Goal: Task Accomplishment & Management: Manage account settings

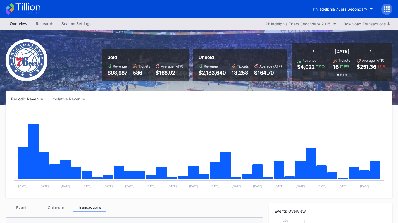
scroll to position [144, 0]
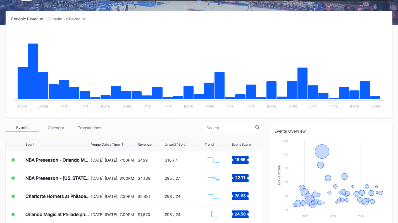
scroll to position [80, 0]
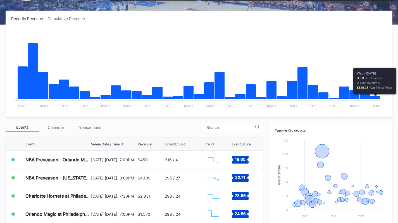
click at [82, 126] on div "Transactions" at bounding box center [89, 127] width 33 height 9
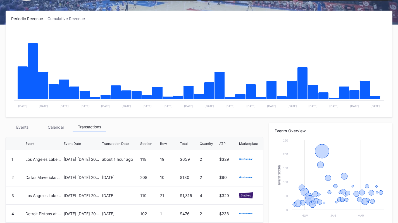
scroll to position [157, 0]
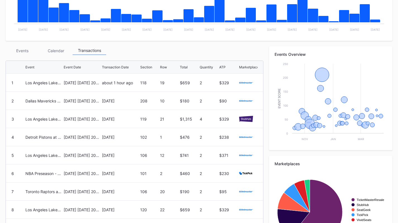
click at [88, 84] on div "[DATE] [DATE] 2025" at bounding box center [82, 82] width 37 height 5
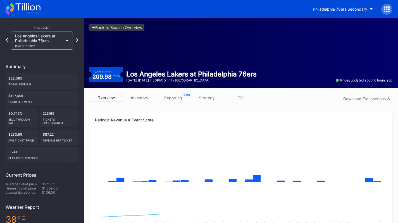
click at [39, 42] on div "Los Angeles Lakers at Philadelphia 76ers [DATE] 7:30PM" at bounding box center [39, 40] width 48 height 14
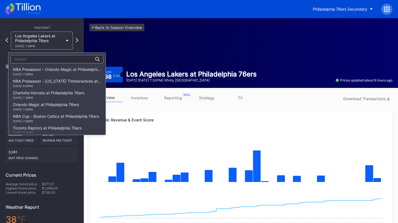
click at [63, 75] on div "[DATE] 7:00PM" at bounding box center [57, 74] width 88 height 3
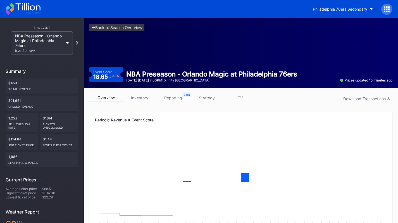
click at [50, 38] on div "NBA Preseason - Orlando Magic at Philadelphia 76ers [DATE] 7:00PM" at bounding box center [39, 42] width 48 height 19
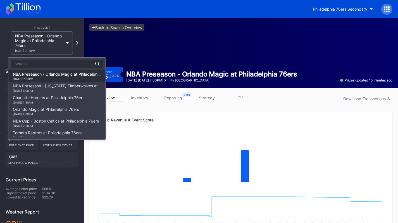
click at [56, 96] on div "Charlotte Hornets at Philadelphia 76ers [DATE] 7:30PM" at bounding box center [48, 99] width 71 height 9
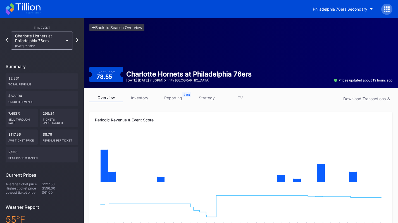
click at [145, 103] on div "overview inventory reporting strategy TV Download Transactions" at bounding box center [240, 98] width 303 height 11
click at [142, 99] on link "inventory" at bounding box center [139, 97] width 33 height 9
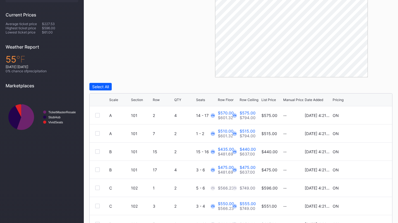
scroll to position [190, 0]
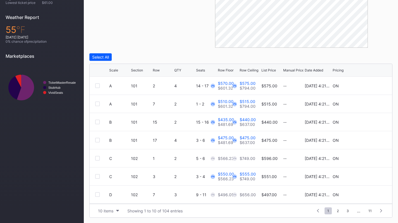
click at [112, 212] on div "10 items" at bounding box center [105, 210] width 15 height 5
click at [111, 201] on div "200 items" at bounding box center [108, 196] width 27 height 10
click at [121, 71] on div at bounding box center [120, 70] width 3 height 4
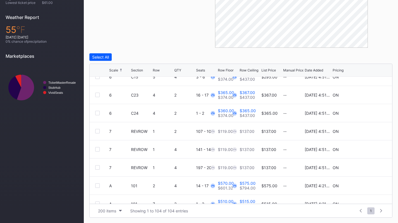
scroll to position [9, 0]
click at [97, 150] on div at bounding box center [97, 149] width 4 height 4
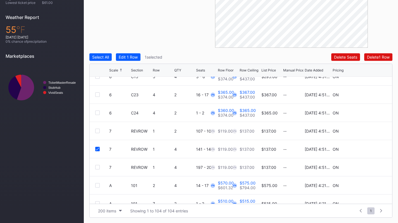
click at [97, 167] on div at bounding box center [97, 167] width 4 height 4
click at [127, 56] on div "Edit 2 Rows" at bounding box center [129, 57] width 21 height 5
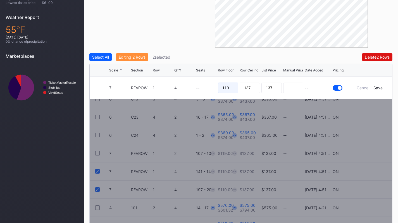
click at [230, 86] on input "119" at bounding box center [228, 88] width 20 height 11
type input "89"
type input "92"
click at [379, 89] on div "Save" at bounding box center [377, 87] width 9 height 5
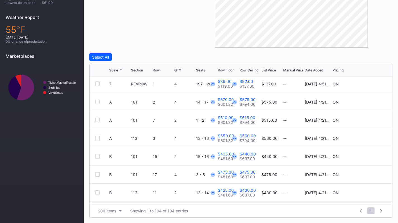
scroll to position [93, 0]
click at [367, 101] on icon at bounding box center [369, 102] width 4 height 4
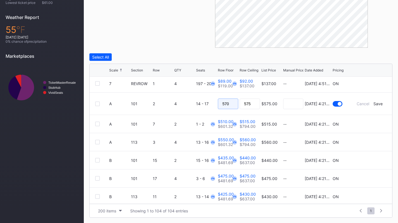
click at [227, 103] on input "570" at bounding box center [228, 104] width 20 height 11
type input "481"
type input "485"
click at [373, 104] on div "Save" at bounding box center [377, 103] width 9 height 5
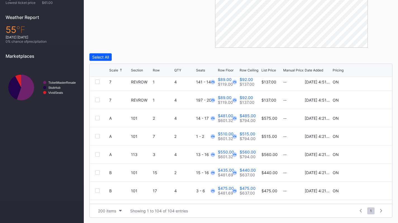
scroll to position [78, 0]
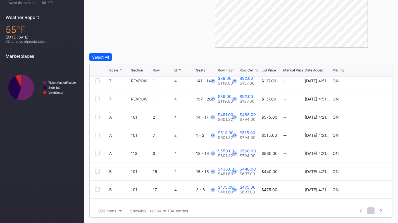
click at [367, 133] on icon at bounding box center [369, 135] width 4 height 4
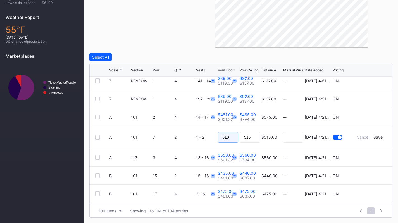
click at [232, 138] on input "510" at bounding box center [228, 137] width 20 height 11
type input "482"
type input "483"
click at [375, 136] on div "Save" at bounding box center [377, 137] width 9 height 5
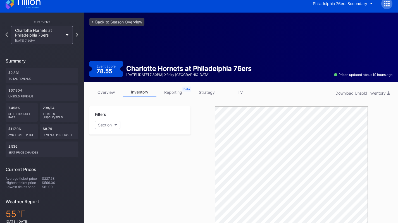
scroll to position [0, 0]
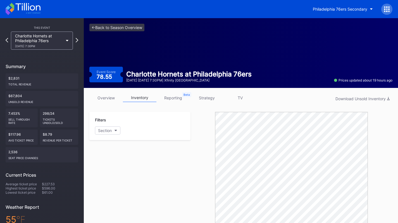
click at [111, 27] on link "<- Back to Season Overview" at bounding box center [116, 28] width 55 height 8
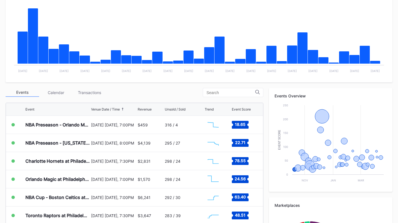
scroll to position [120, 0]
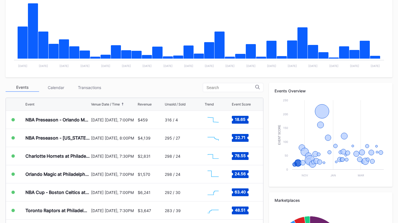
click at [102, 90] on div "Transactions" at bounding box center [89, 87] width 33 height 9
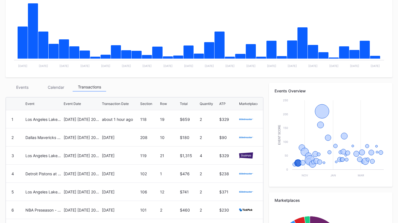
click at [28, 88] on div "Events" at bounding box center [22, 87] width 33 height 9
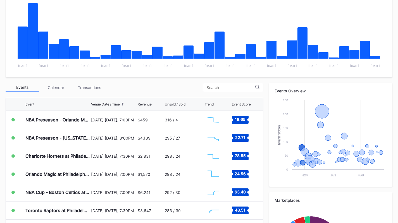
click at [110, 159] on div "[DATE] [DATE], 7:30PM" at bounding box center [113, 156] width 45 height 18
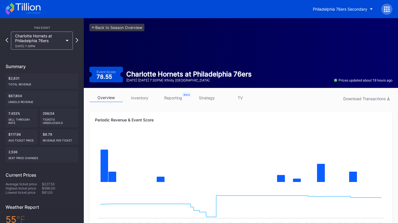
click at [142, 96] on link "inventory" at bounding box center [139, 97] width 33 height 9
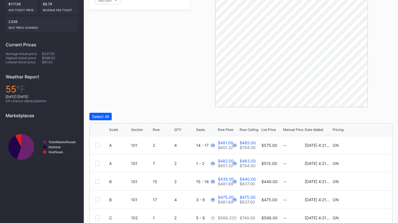
scroll to position [190, 0]
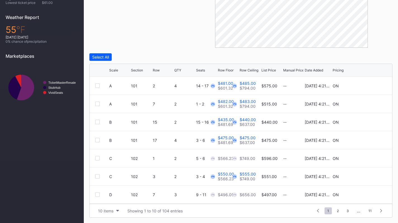
click at [104, 210] on div "10 items" at bounding box center [105, 210] width 15 height 5
click at [106, 199] on div "200 items" at bounding box center [108, 196] width 27 height 10
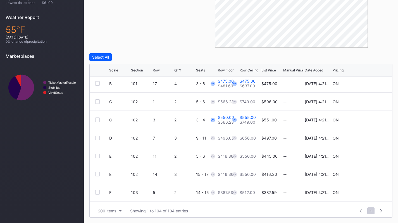
scroll to position [70, 0]
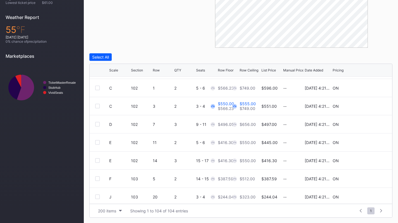
click at [116, 68] on div "Scale Section Row QTY Seats Row Floor Row Ceiling List Price Manual Price Date …" at bounding box center [241, 70] width 302 height 13
click at [117, 70] on div "Scale" at bounding box center [113, 70] width 9 height 4
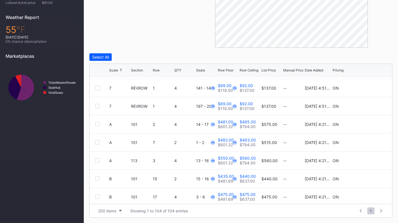
scroll to position [0, 0]
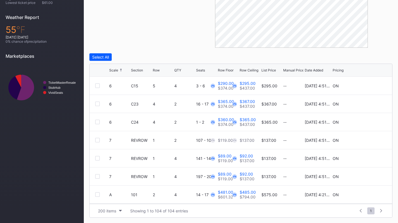
click at [117, 70] on div "Scale" at bounding box center [113, 70] width 9 height 4
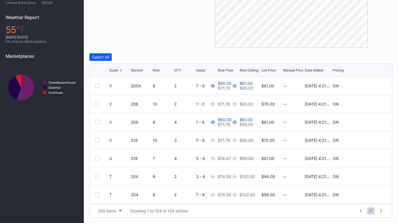
click at [117, 70] on div "Scale" at bounding box center [113, 70] width 9 height 4
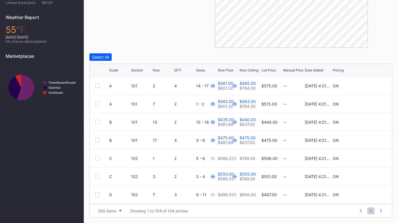
click at [117, 70] on div "Scale" at bounding box center [113, 70] width 9 height 4
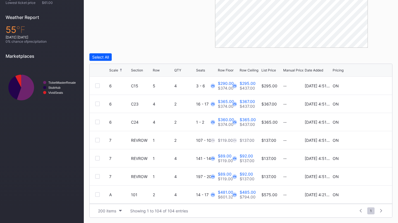
click at [117, 70] on div "Scale" at bounding box center [113, 70] width 9 height 4
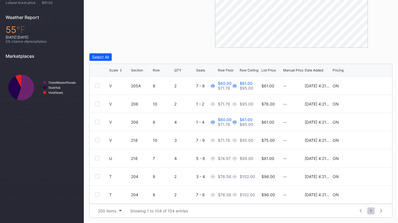
click at [117, 70] on div "Scale" at bounding box center [113, 70] width 9 height 4
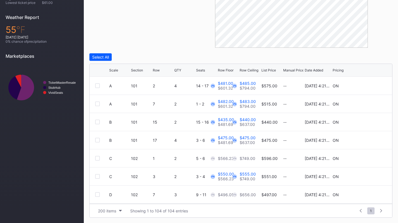
click at [117, 70] on div "Scale" at bounding box center [113, 70] width 9 height 4
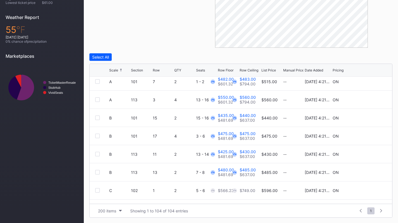
scroll to position [131, 0]
click at [367, 154] on icon at bounding box center [369, 154] width 4 height 4
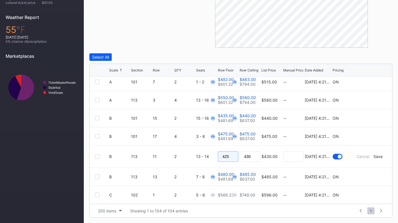
click at [226, 158] on input "425" at bounding box center [228, 156] width 20 height 11
type input "385"
type input "388"
click at [374, 155] on div "Save" at bounding box center [377, 156] width 9 height 5
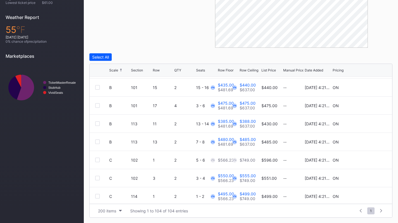
scroll to position [162, 0]
click at [367, 141] on icon at bounding box center [369, 141] width 4 height 4
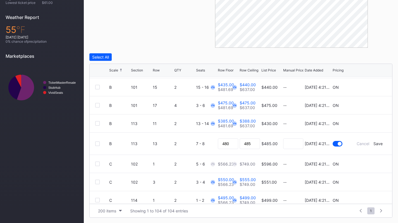
click at [213, 140] on div "7 - 8" at bounding box center [206, 144] width 20 height 22
click at [222, 141] on input "480" at bounding box center [228, 143] width 20 height 11
type input "384"
type input "387"
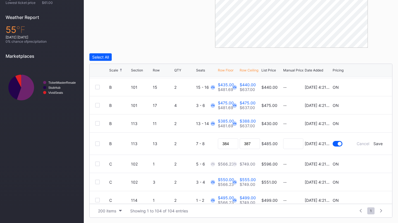
click at [373, 143] on div "Save" at bounding box center [377, 143] width 9 height 5
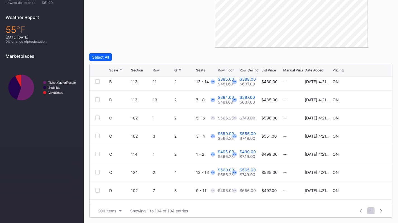
scroll to position [203, 0]
click at [367, 155] on icon at bounding box center [369, 154] width 4 height 4
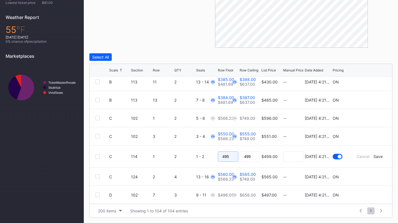
click at [232, 154] on input "495" at bounding box center [228, 156] width 20 height 11
type input "454"
type input "457"
click at [375, 157] on div "Save" at bounding box center [377, 156] width 9 height 5
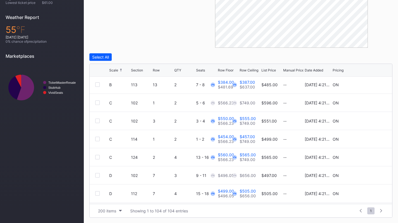
scroll to position [220, 0]
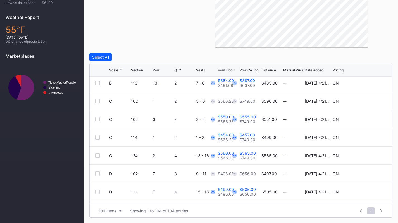
click at [367, 153] on icon at bounding box center [369, 155] width 4 height 4
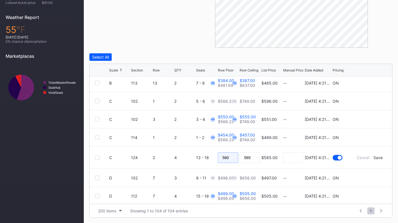
click at [226, 153] on input "560" at bounding box center [228, 157] width 20 height 11
type input "457"
type input "459"
click at [374, 158] on div "Save" at bounding box center [377, 157] width 9 height 5
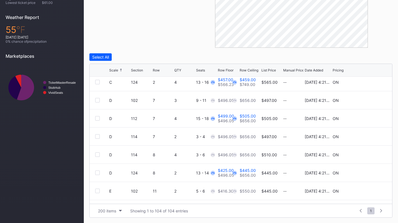
scroll to position [294, 0]
click at [367, 136] on icon at bounding box center [369, 136] width 4 height 4
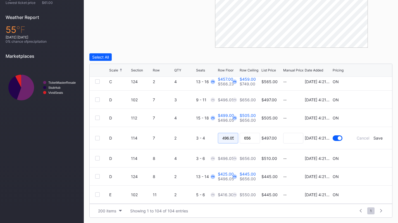
click at [229, 138] on input "496.05" at bounding box center [228, 138] width 20 height 11
type input "397"
type input "399"
click at [374, 140] on div "Save" at bounding box center [377, 138] width 9 height 5
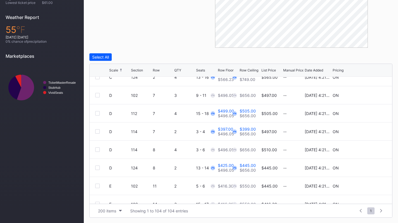
scroll to position [300, 0]
click at [367, 112] on icon at bounding box center [369, 113] width 4 height 4
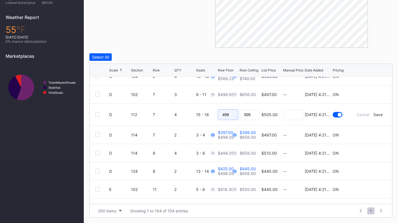
click at [233, 119] on input "499" at bounding box center [228, 114] width 20 height 11
type input "4"
type input "395"
type input "397"
click at [373, 116] on div "Save" at bounding box center [377, 114] width 9 height 5
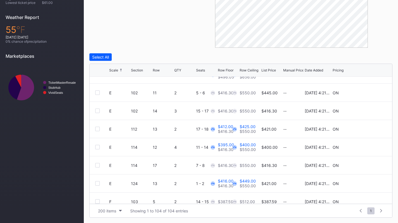
scroll to position [391, 0]
click at [367, 146] on icon at bounding box center [369, 148] width 4 height 4
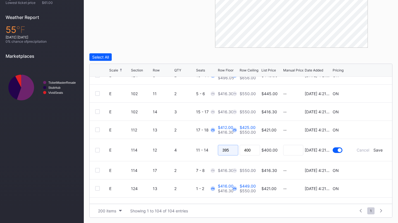
click at [222, 150] on input "395" at bounding box center [228, 150] width 20 height 11
type input "330"
type input "335"
click at [376, 149] on div "Save" at bounding box center [377, 150] width 9 height 5
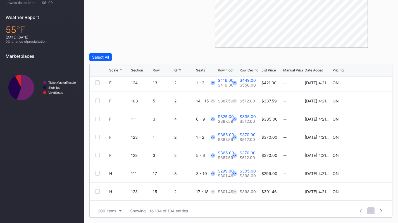
scroll to position [500, 0]
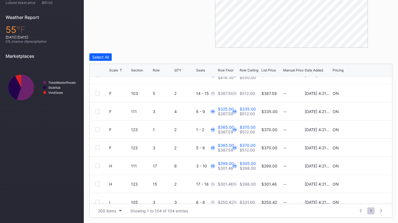
click at [367, 110] on icon at bounding box center [369, 111] width 4 height 4
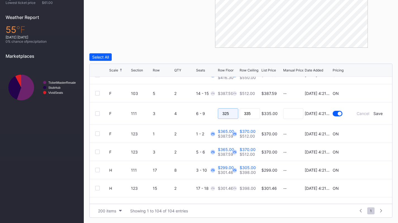
click at [223, 114] on input "325" at bounding box center [228, 113] width 20 height 11
type input "309"
type input "315"
click at [374, 114] on div "Save" at bounding box center [377, 113] width 9 height 5
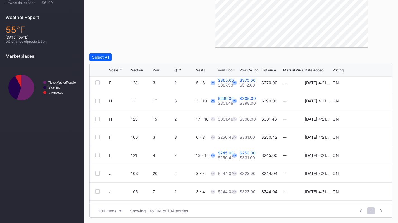
scroll to position [567, 0]
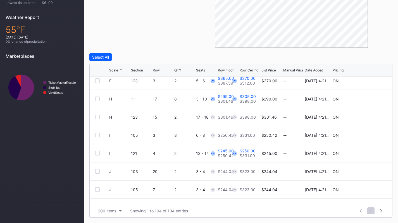
click at [363, 119] on div "H 123 15 2 17 - 18 $301.46 $398.00 $301.46 -- [DATE] 4:21PM ON" at bounding box center [241, 117] width 302 height 18
click at [367, 119] on icon at bounding box center [369, 117] width 4 height 4
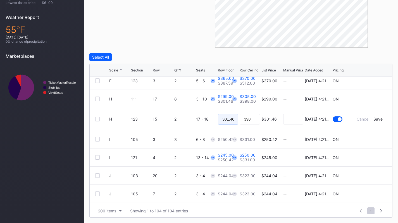
click at [223, 118] on input "301.46" at bounding box center [228, 119] width 20 height 11
type input "240"
type input "242"
click at [374, 119] on div "Save" at bounding box center [377, 119] width 9 height 5
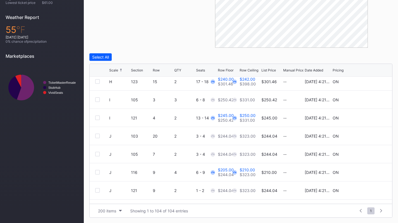
scroll to position [602, 0]
click at [367, 119] on icon at bounding box center [369, 118] width 4 height 4
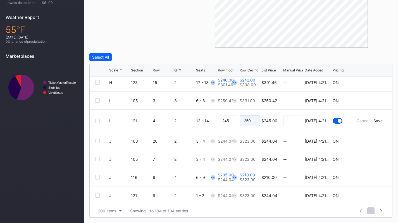
click at [240, 122] on input "250" at bounding box center [249, 121] width 20 height 11
click at [230, 121] on input "245" at bounding box center [228, 121] width 20 height 11
type input "200"
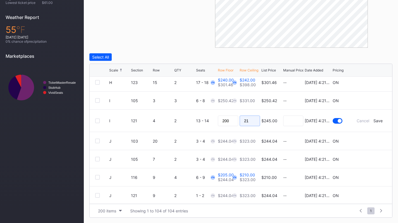
type input "210"
click at [374, 119] on div "Save" at bounding box center [377, 120] width 9 height 5
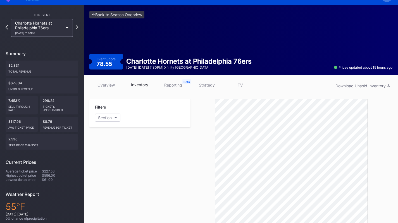
scroll to position [0, 0]
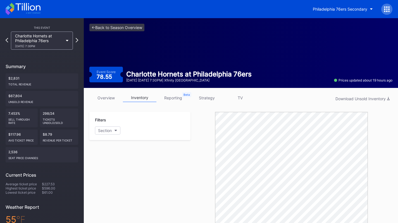
click at [52, 40] on div "Charlotte Hornets at Philadelphia 76ers [DATE] 7:30PM" at bounding box center [39, 40] width 48 height 14
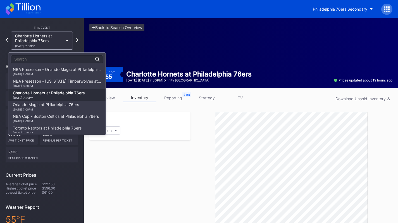
scroll to position [23, 0]
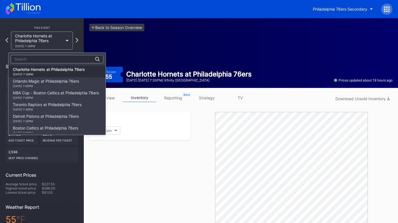
click at [55, 86] on div "[DATE] 7:00PM" at bounding box center [46, 85] width 66 height 3
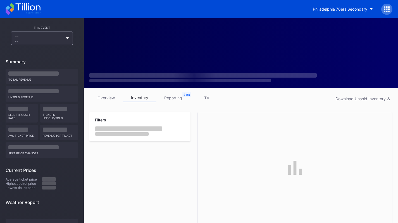
click at [23, 7] on icon at bounding box center [23, 9] width 35 height 12
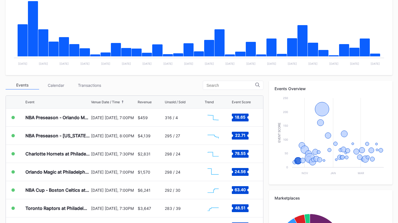
scroll to position [132, 0]
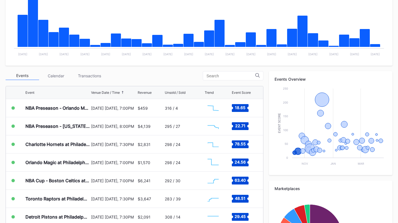
click at [91, 75] on div "Transactions" at bounding box center [89, 75] width 33 height 9
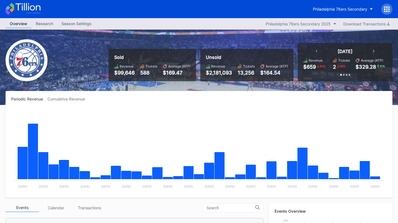
click at [359, 11] on div "Philadelphia 76ers Secondary" at bounding box center [340, 9] width 54 height 5
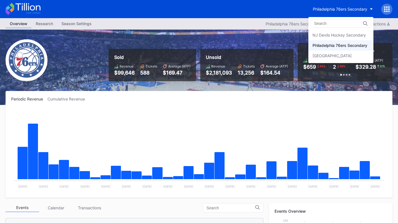
click at [352, 35] on div "NJ Devils Hockey Secondary" at bounding box center [338, 35] width 53 height 5
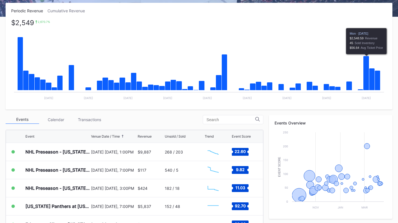
scroll to position [98, 0]
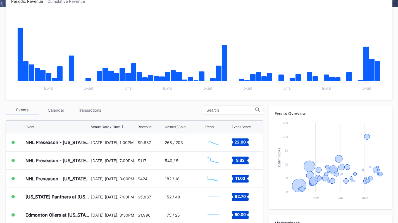
click at [97, 111] on div "Transactions" at bounding box center [89, 110] width 33 height 9
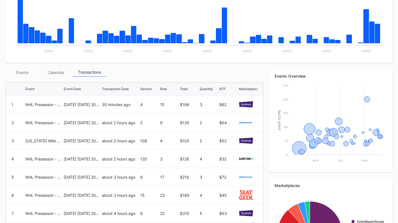
scroll to position [139, 0]
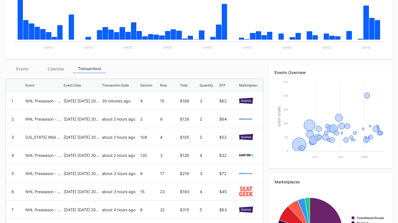
click at [25, 66] on div "Events" at bounding box center [22, 68] width 33 height 9
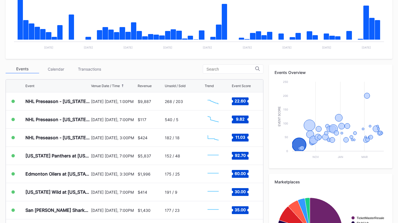
click at [45, 99] on div "NHL Preseason - New York Rangers at New Jersey Devils" at bounding box center [57, 102] width 64 height 6
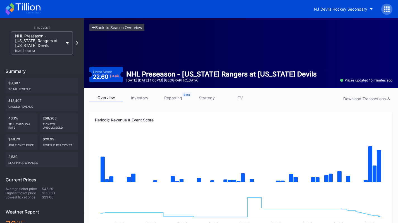
click at [145, 97] on link "inventory" at bounding box center [139, 97] width 33 height 9
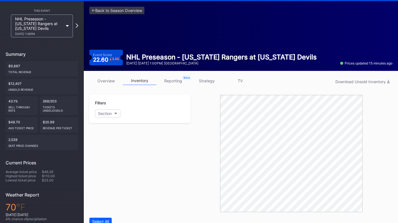
scroll to position [16, 0]
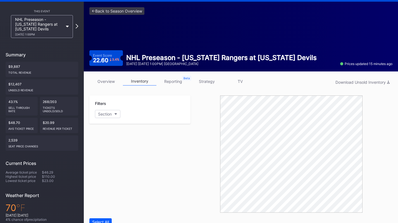
click at [52, 23] on div "NHL Preseason - New York Rangers at New Jersey Devils 9/21 Sunday 1:00PM" at bounding box center [39, 26] width 48 height 19
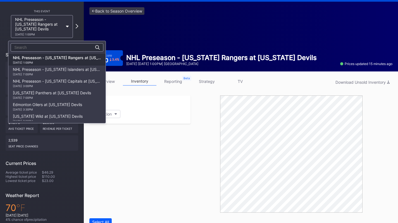
click at [55, 97] on div "10/16 Thursday 7:00PM" at bounding box center [52, 97] width 78 height 3
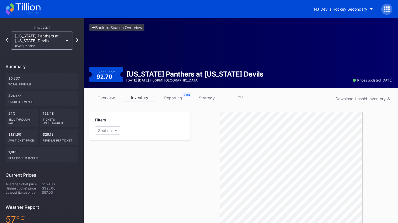
click at [116, 97] on link "overview" at bounding box center [105, 97] width 33 height 9
